Goal: Check status

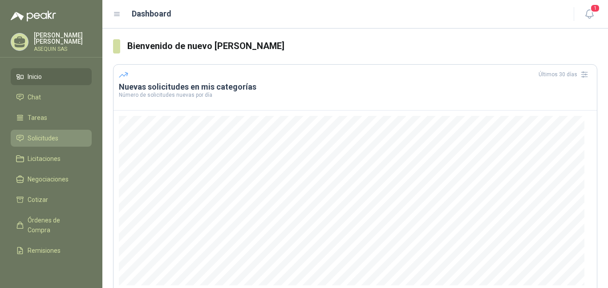
click at [38, 137] on span "Solicitudes" at bounding box center [43, 138] width 31 height 10
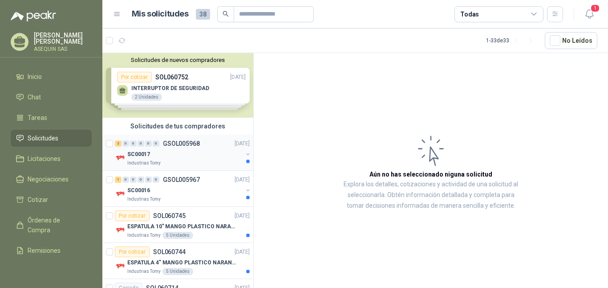
click at [154, 159] on div "SC00017" at bounding box center [184, 154] width 115 height 11
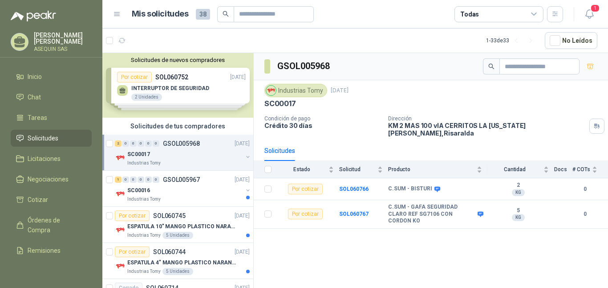
click at [173, 96] on div "Solicitudes de nuevos compradores Por cotizar SOL060752 [DATE] INTERRUPTOR DE S…" at bounding box center [177, 85] width 151 height 65
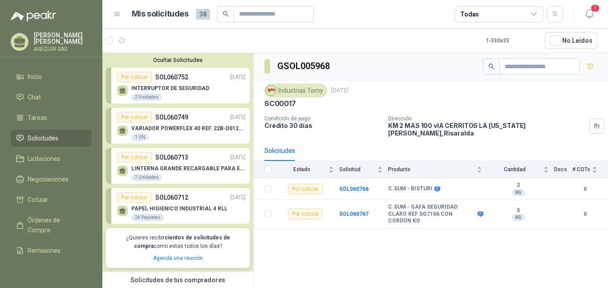
click at [180, 59] on button "Ocultar Solicitudes" at bounding box center [178, 60] width 144 height 7
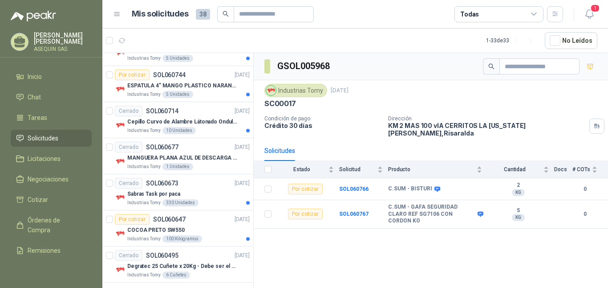
scroll to position [178, 0]
